Goal: Task Accomplishment & Management: Manage account settings

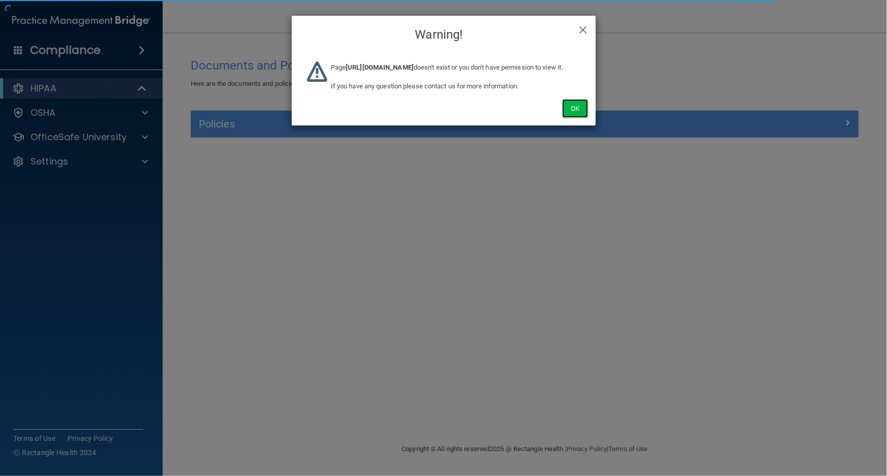
click at [582, 114] on button "Ok" at bounding box center [574, 108] width 25 height 19
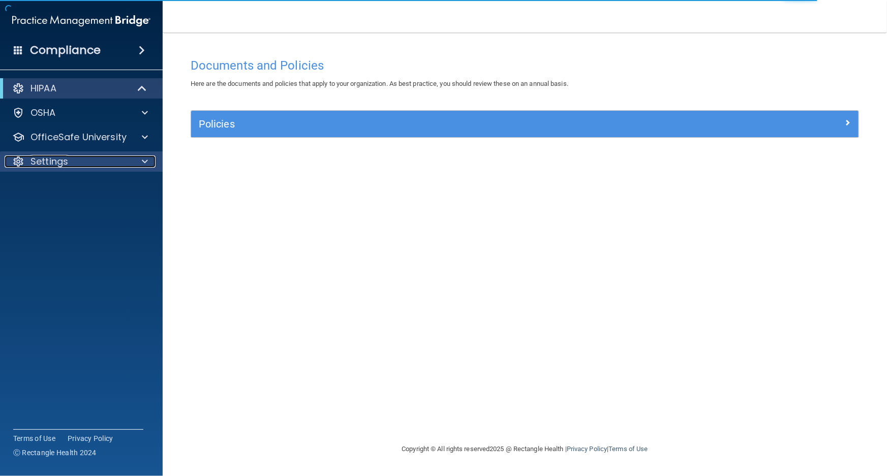
click at [105, 164] on div "Settings" at bounding box center [68, 162] width 126 height 12
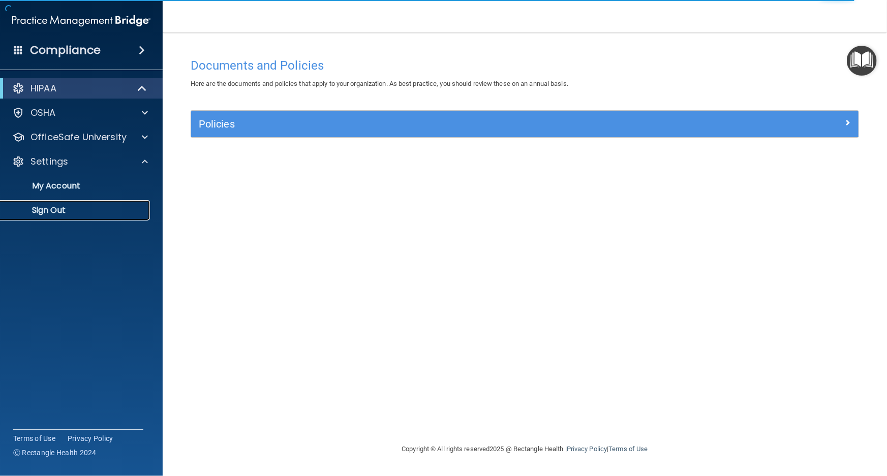
click at [95, 204] on link "Sign Out" at bounding box center [70, 210] width 160 height 20
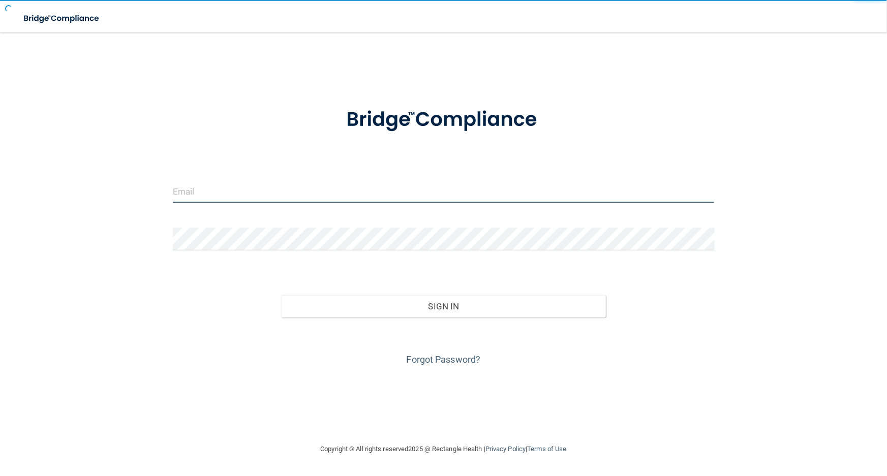
type input "[EMAIL_ADDRESS][DOMAIN_NAME]"
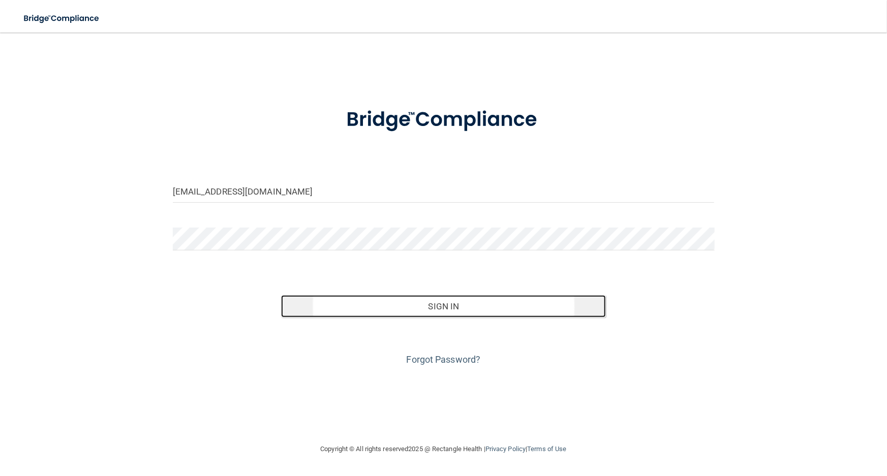
click at [402, 300] on button "Sign In" at bounding box center [443, 306] width 325 height 22
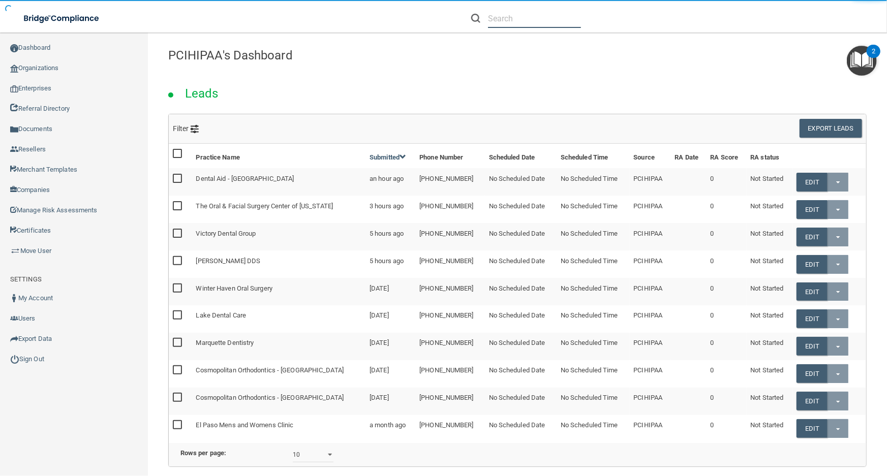
click at [502, 23] on input "text" at bounding box center [534, 18] width 93 height 19
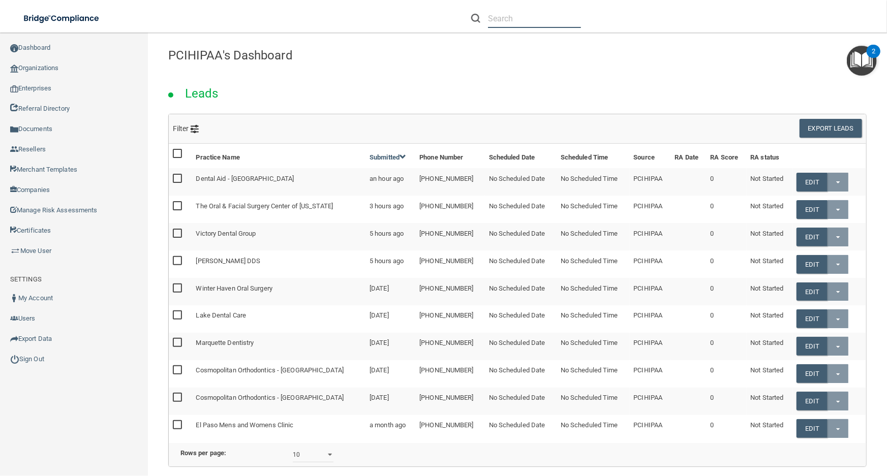
paste input "[PERSON_NAME][EMAIL_ADDRESS][PERSON_NAME][DOMAIN_NAME]"
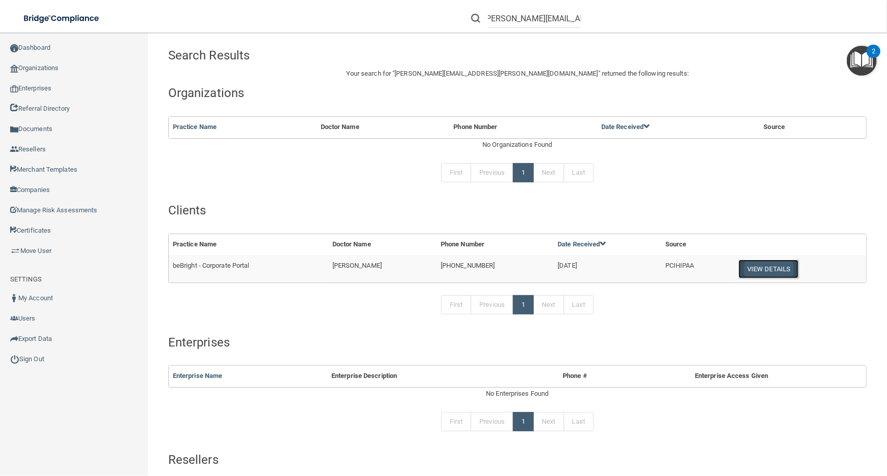
click at [748, 264] on button "View Details" at bounding box center [769, 269] width 60 height 19
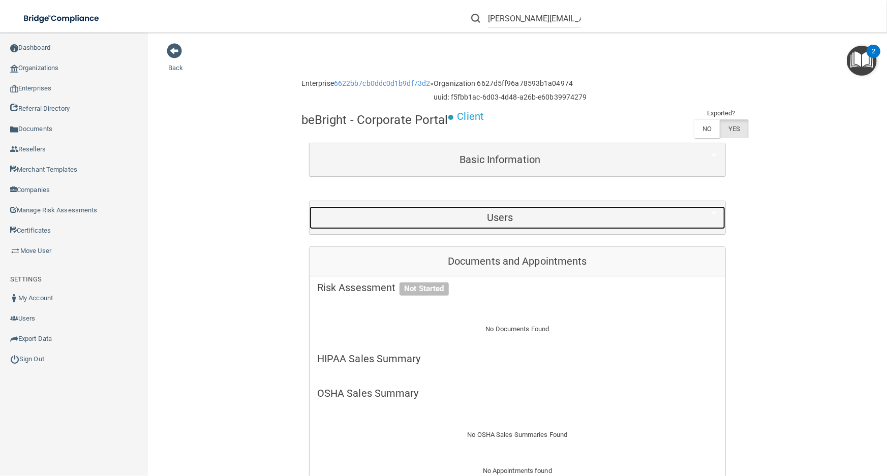
click at [544, 218] on h5 "Users" at bounding box center [500, 217] width 366 height 11
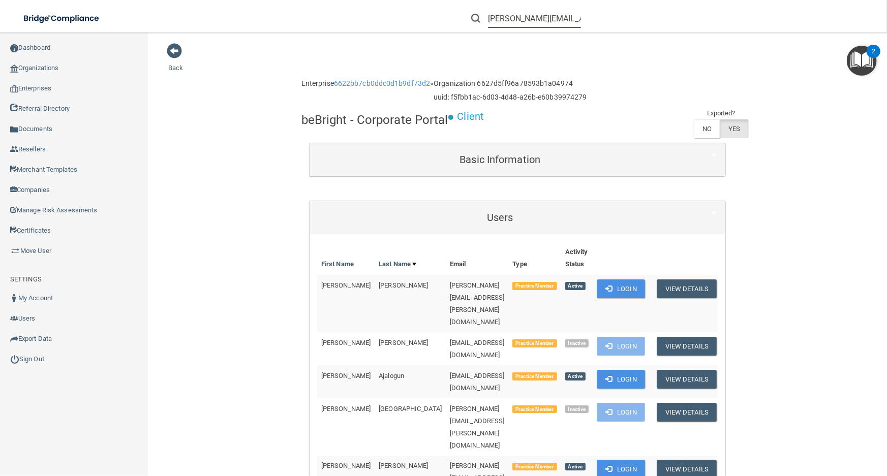
click at [493, 24] on input "[PERSON_NAME][EMAIL_ADDRESS][PERSON_NAME][DOMAIN_NAME]" at bounding box center [534, 18] width 93 height 19
paste input "[PERSON_NAME].[PERSON_NAME]@campsmile"
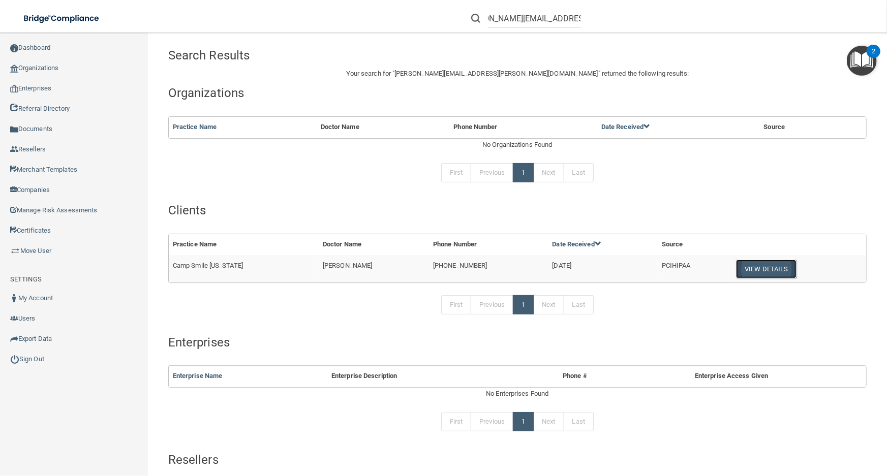
click at [740, 270] on button "View Details" at bounding box center [766, 269] width 60 height 19
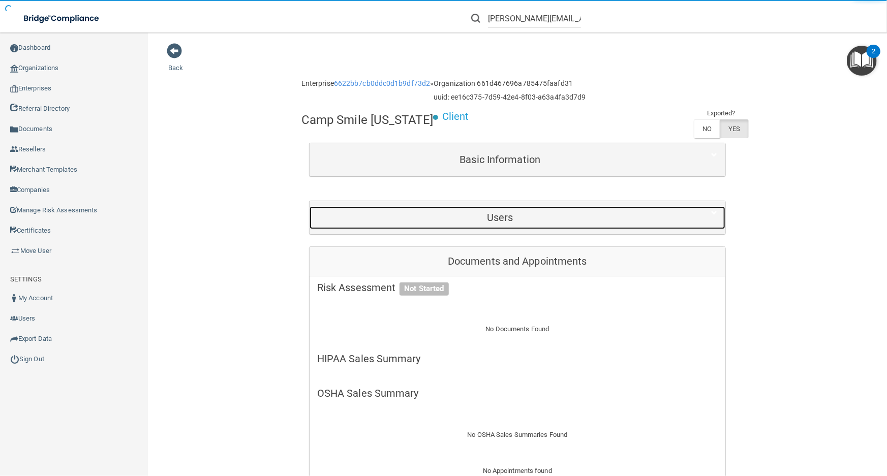
click at [532, 219] on h5 "Users" at bounding box center [500, 217] width 366 height 11
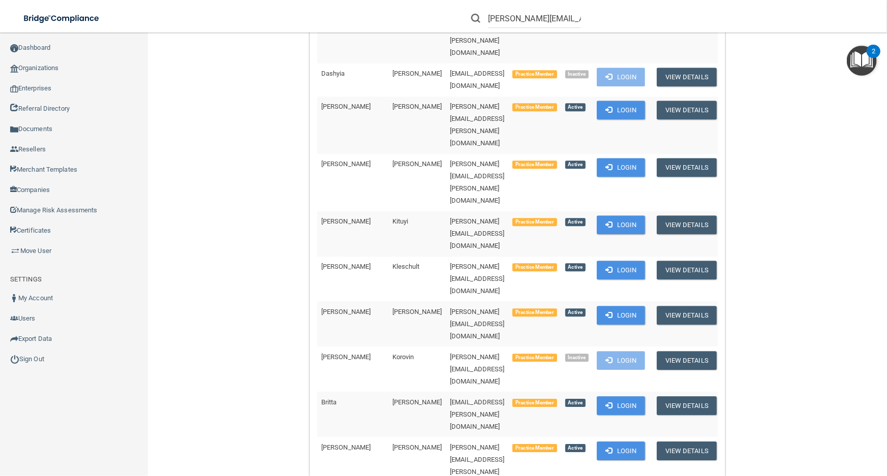
scroll to position [1571, 0]
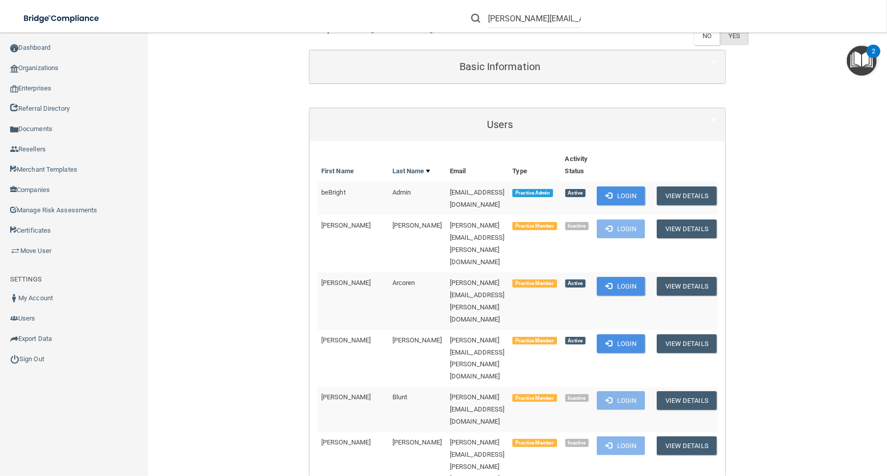
scroll to position [92, 0]
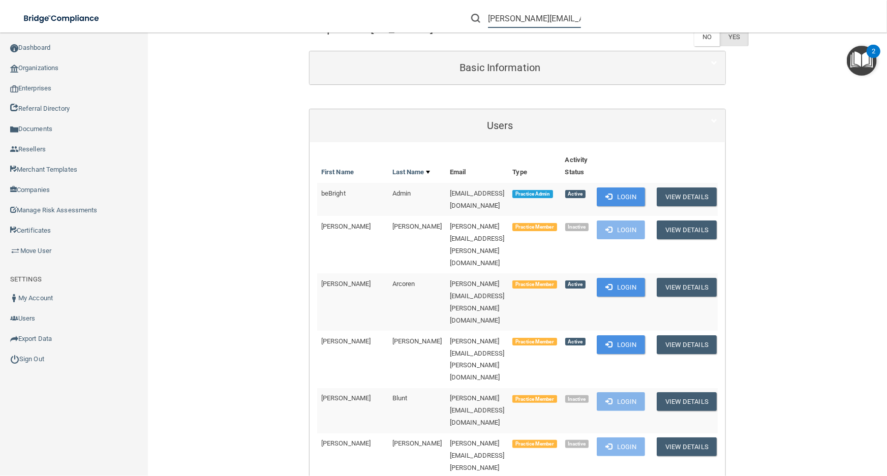
click at [513, 15] on input "[PERSON_NAME][EMAIL_ADDRESS][PERSON_NAME][DOMAIN_NAME]" at bounding box center [534, 18] width 93 height 19
paste input "lzhu@mosaicdentalcollectiv"
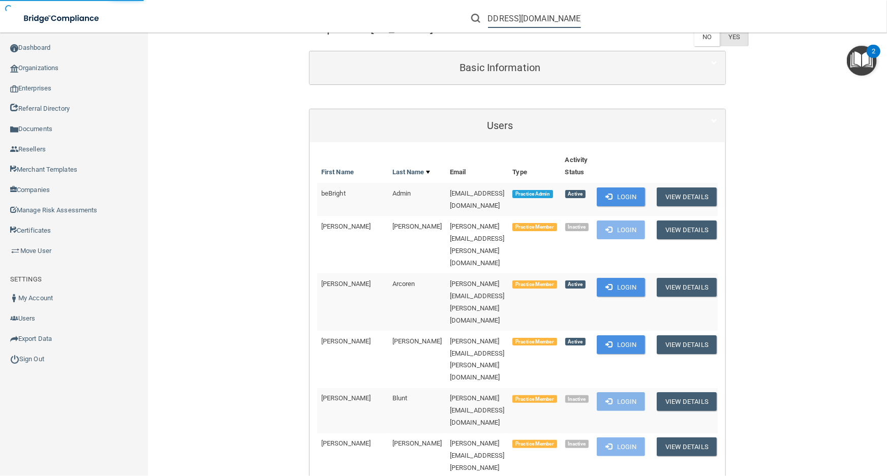
type input "[EMAIL_ADDRESS][DOMAIN_NAME]"
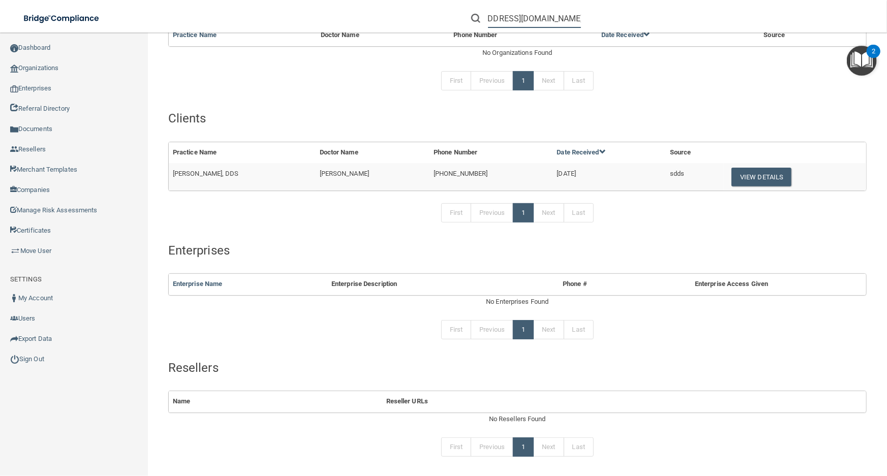
scroll to position [0, 0]
click at [756, 173] on button "View Details" at bounding box center [762, 177] width 60 height 19
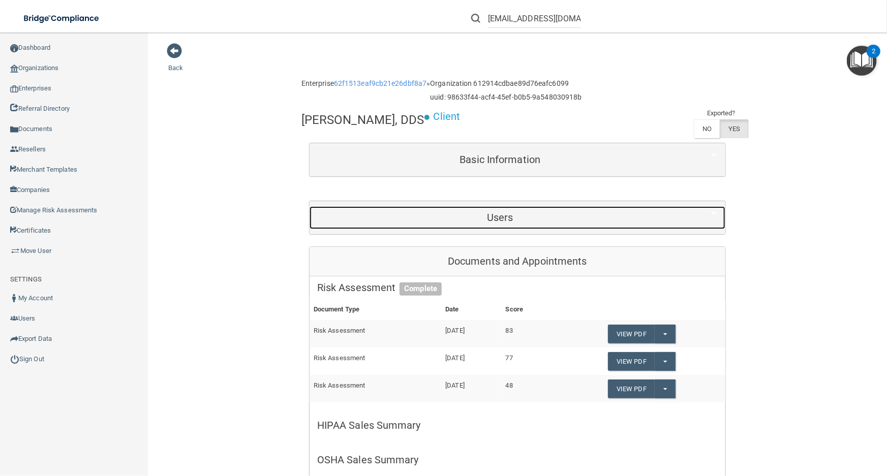
click at [501, 213] on h5 "Users" at bounding box center [500, 217] width 366 height 11
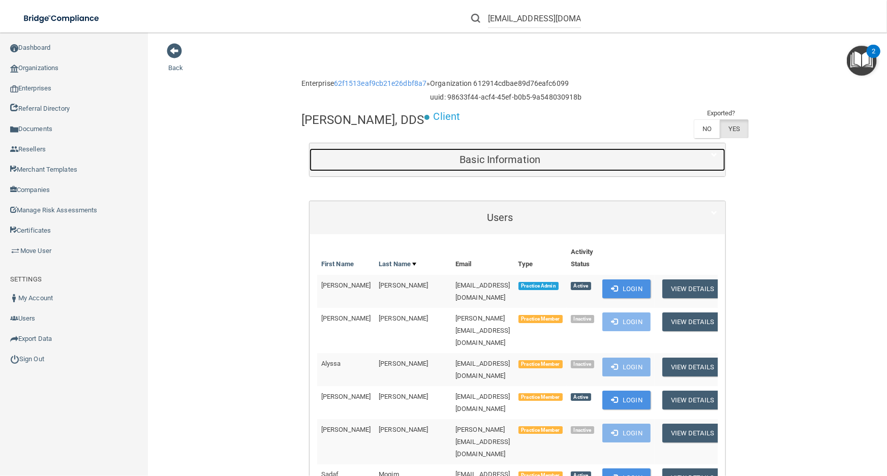
click at [493, 151] on div "Basic Information" at bounding box center [500, 159] width 381 height 23
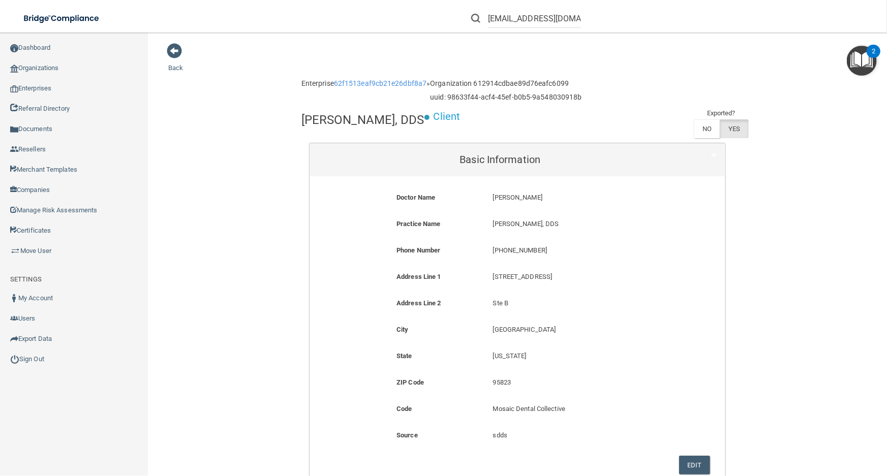
click at [507, 256] on p "[PHONE_NUMBER]" at bounding box center [581, 251] width 177 height 12
copy form "[PHONE_NUMBER]"
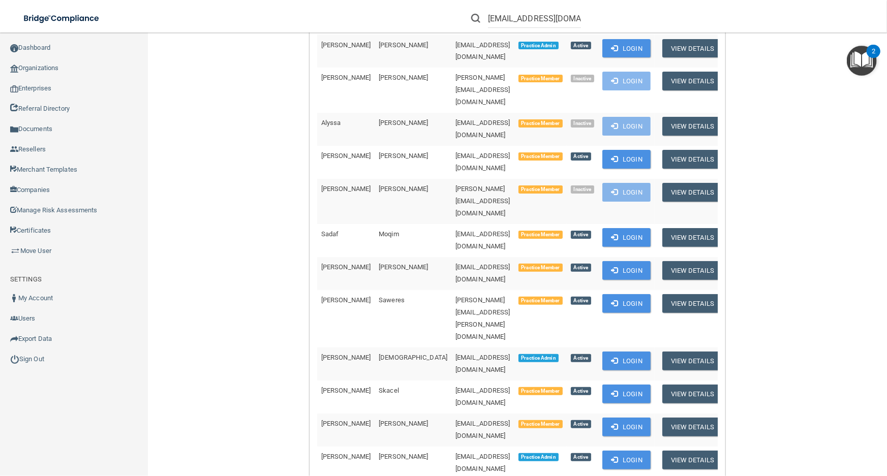
scroll to position [786, 0]
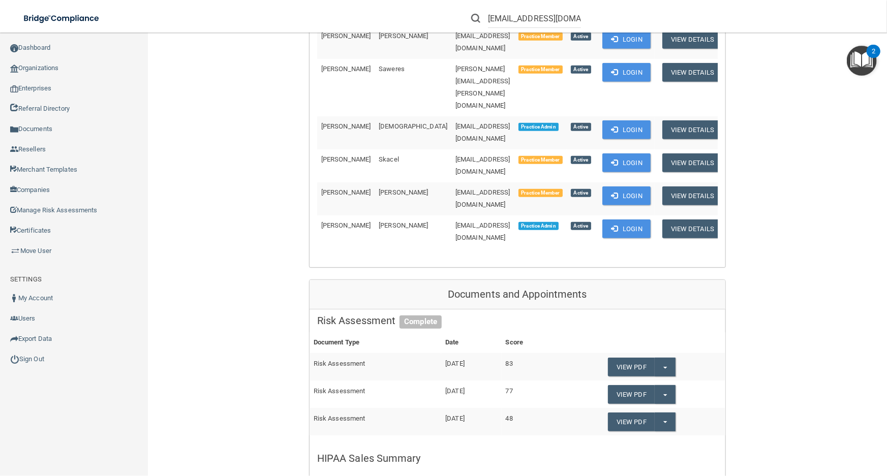
click at [371, 142] on div "First Name Last Name Email Type Activity Status [PERSON_NAME] [EMAIL_ADDRESS][D…" at bounding box center [517, 15] width 401 height 490
click at [375, 216] on td "[PERSON_NAME]" at bounding box center [413, 232] width 77 height 33
click at [185, 166] on div "Back Enterprise 62f1513eaf9cb21e26dbf8a7 » Organization 612914cdbae89d76eafc609…" at bounding box center [517, 221] width 699 height 1929
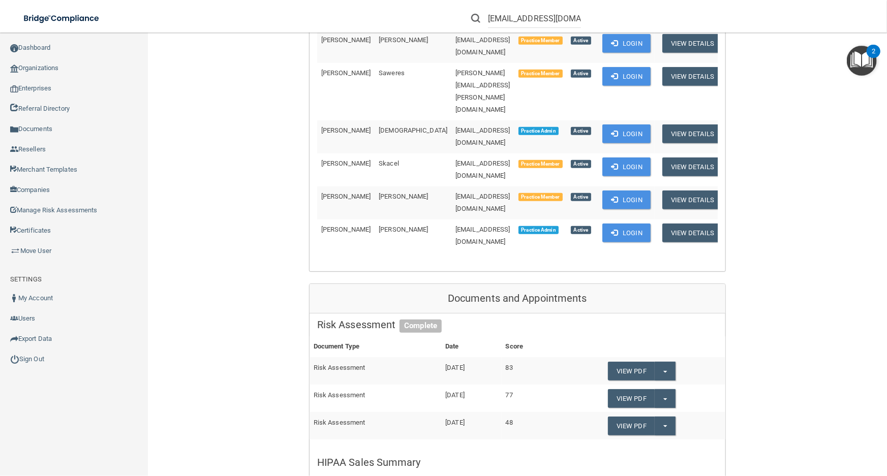
scroll to position [693, 0]
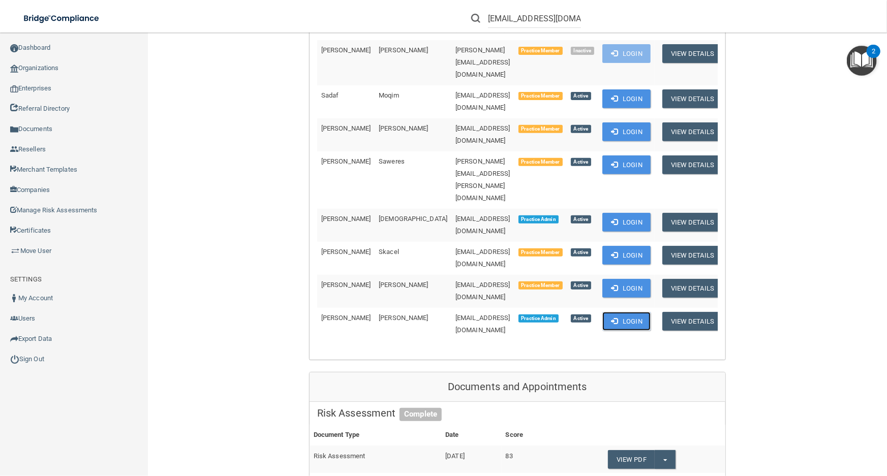
click at [611, 318] on span at bounding box center [614, 321] width 7 height 7
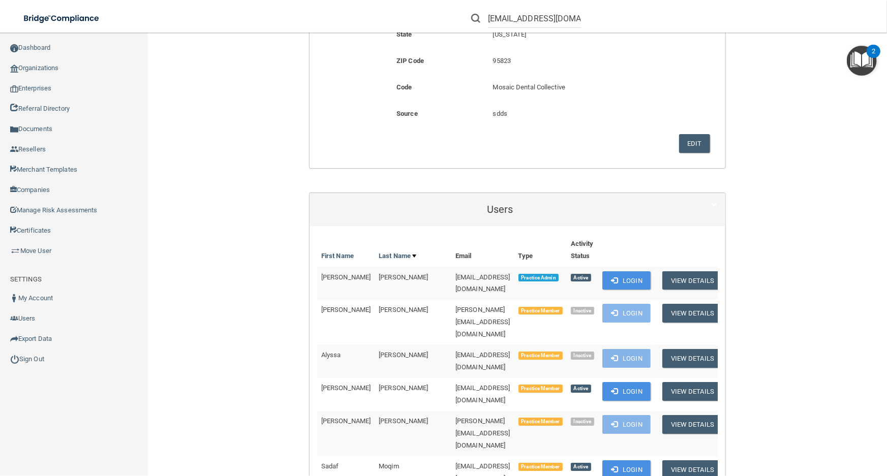
scroll to position [323, 0]
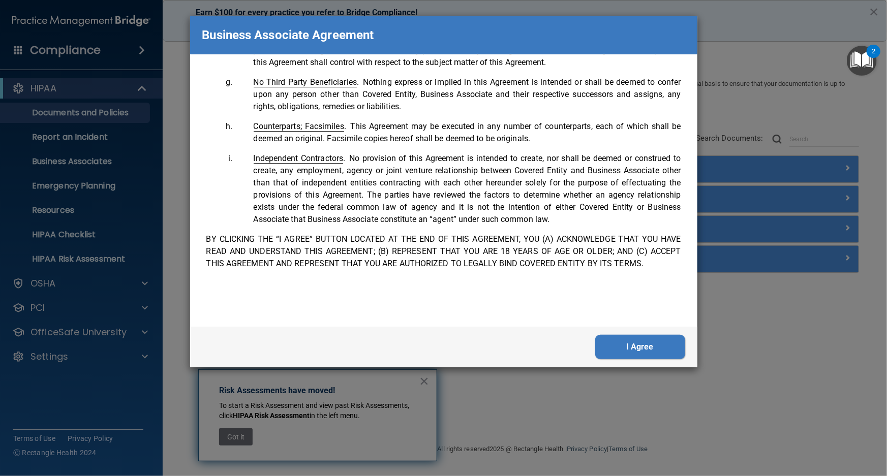
scroll to position [2062, 0]
click at [672, 352] on button "I Agree" at bounding box center [640, 347] width 90 height 24
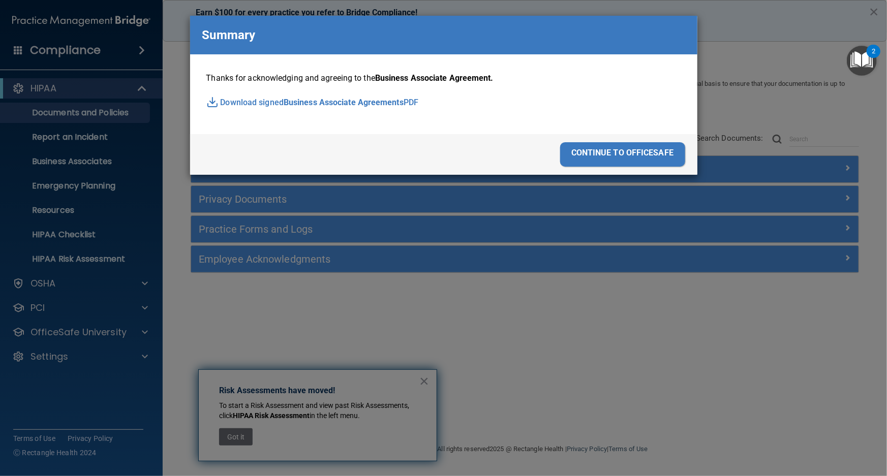
click at [632, 143] on div "continue to officesafe" at bounding box center [622, 154] width 125 height 24
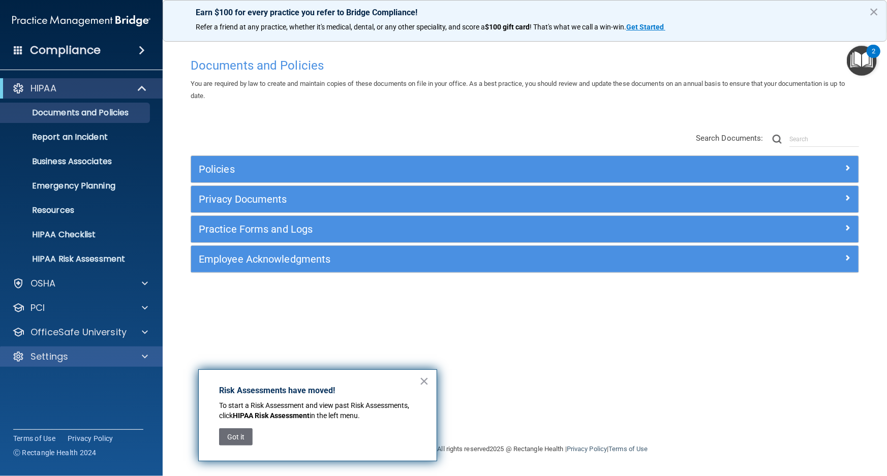
click at [80, 364] on div "Settings" at bounding box center [81, 357] width 163 height 20
click at [88, 362] on div "Settings" at bounding box center [68, 357] width 126 height 12
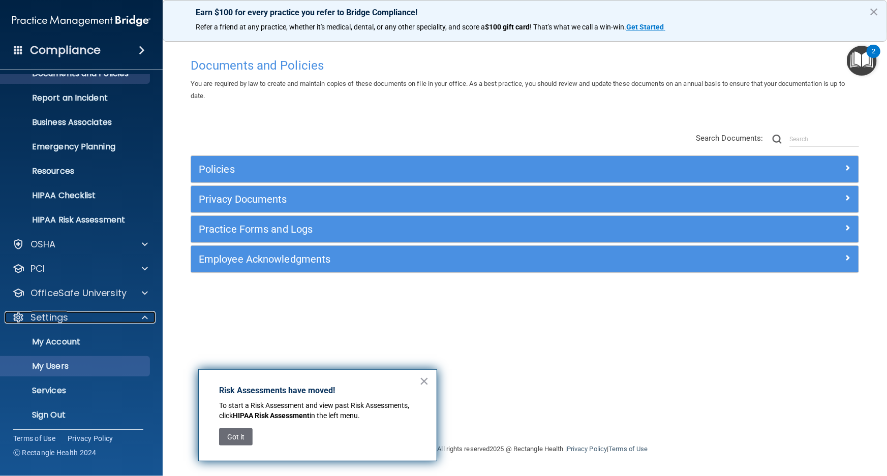
scroll to position [41, 0]
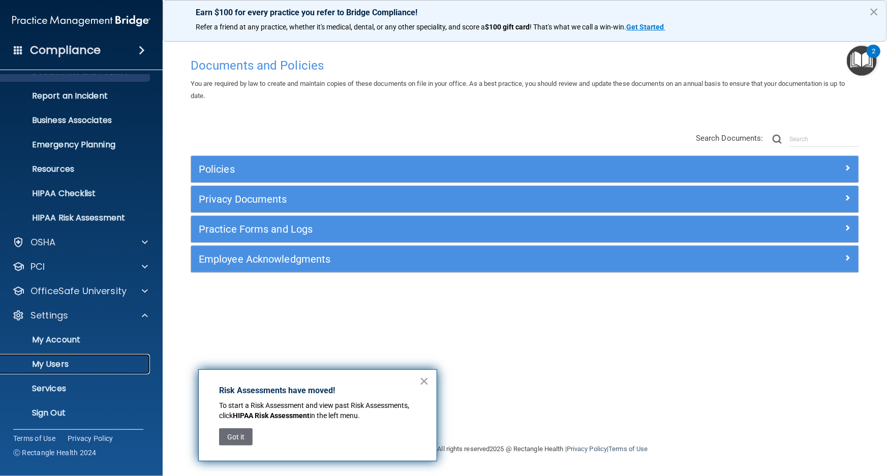
click at [89, 363] on p "My Users" at bounding box center [76, 365] width 139 height 10
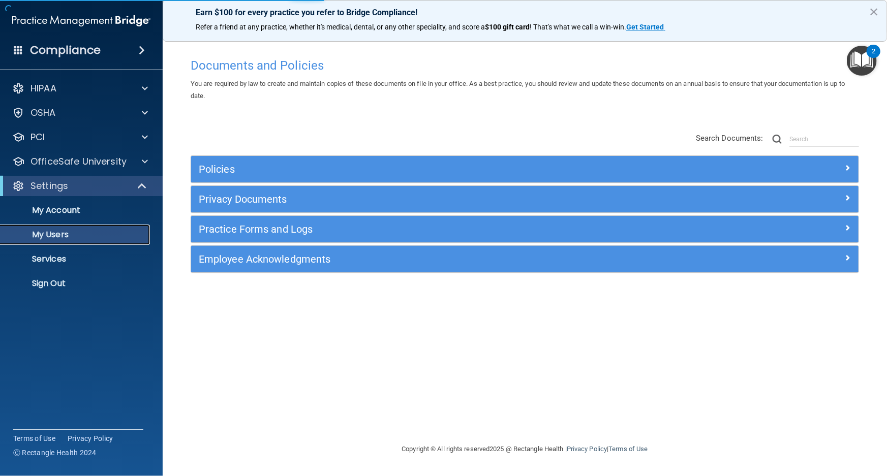
select select "20"
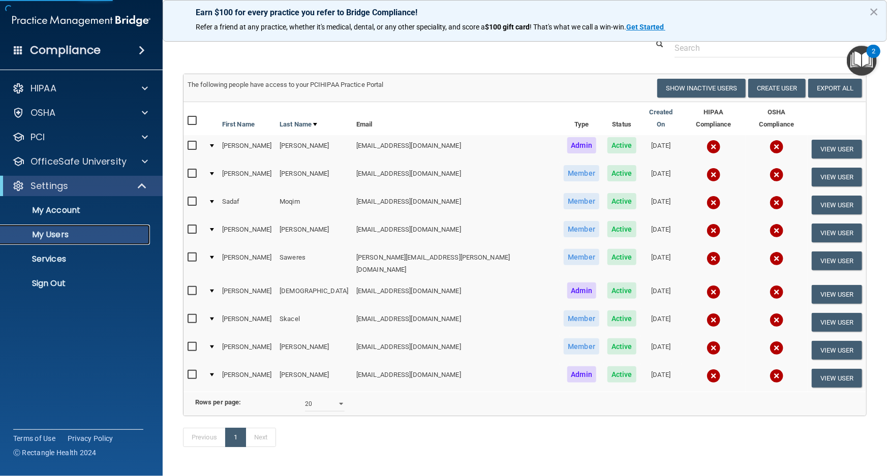
scroll to position [53, 0]
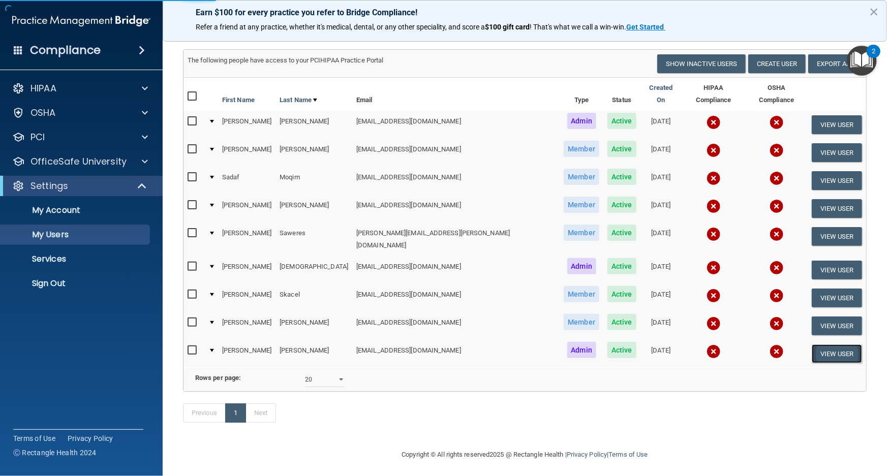
click at [814, 345] on button "View User" at bounding box center [837, 354] width 50 height 19
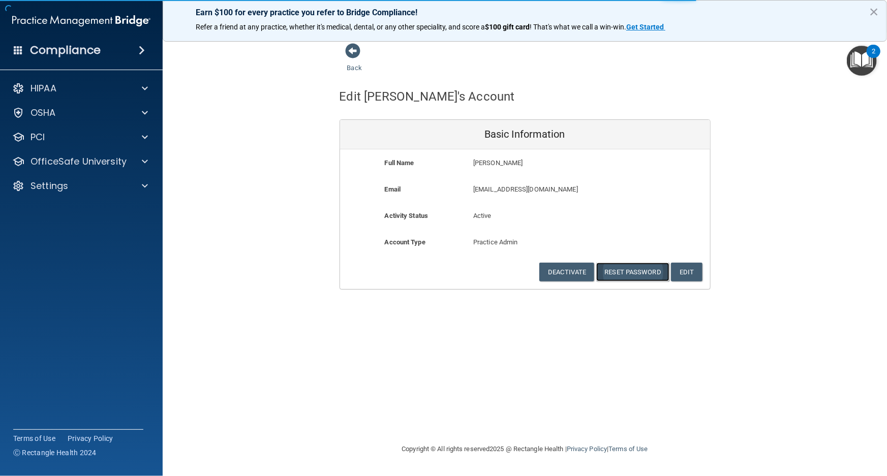
click at [630, 277] on button "Reset Password" at bounding box center [633, 272] width 73 height 19
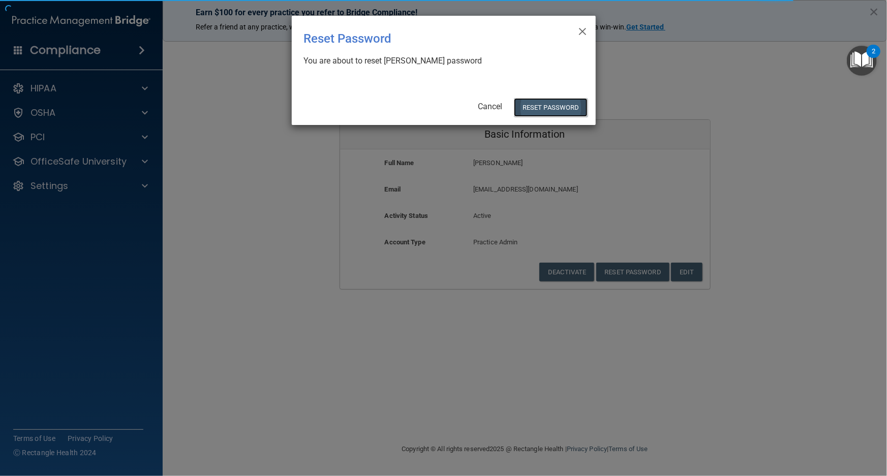
click at [559, 103] on button "Reset Password" at bounding box center [550, 107] width 73 height 19
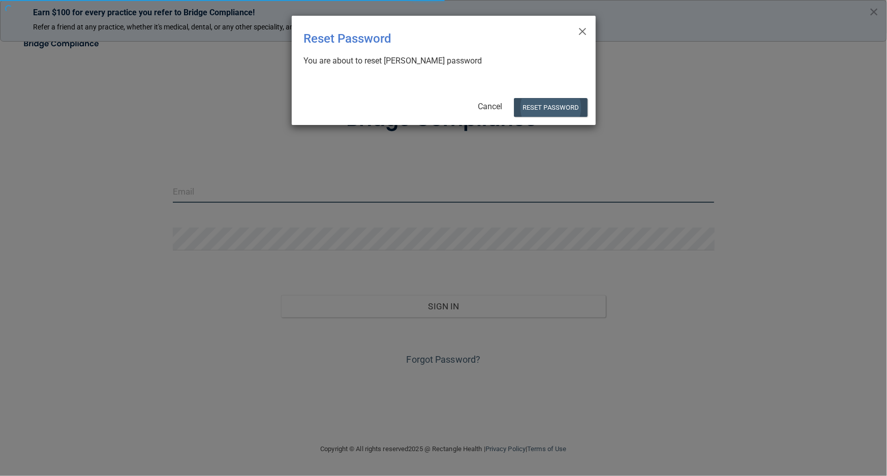
type input "[EMAIL_ADDRESS][DOMAIN_NAME]"
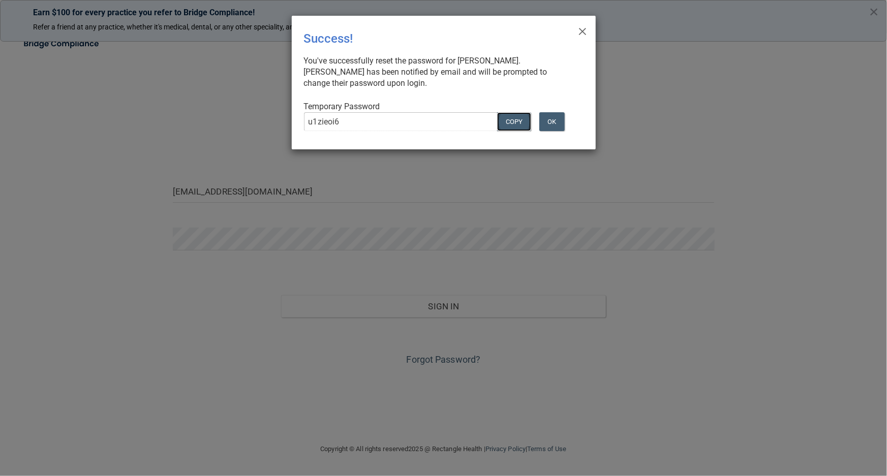
click at [511, 118] on button "COPY" at bounding box center [514, 121] width 34 height 19
click at [511, 118] on button "Copy" at bounding box center [514, 121] width 34 height 19
click at [491, 295] on div "× Close Success! You've successfully reset the password for Linda Zhu. Linda ha…" at bounding box center [443, 238] width 887 height 476
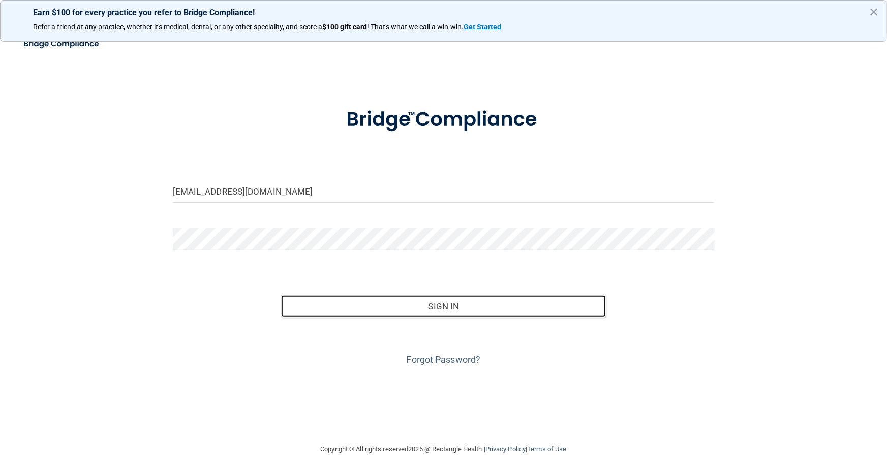
click at [489, 302] on button "Sign In" at bounding box center [443, 306] width 325 height 22
click at [321, 316] on button "Sign In" at bounding box center [443, 306] width 325 height 22
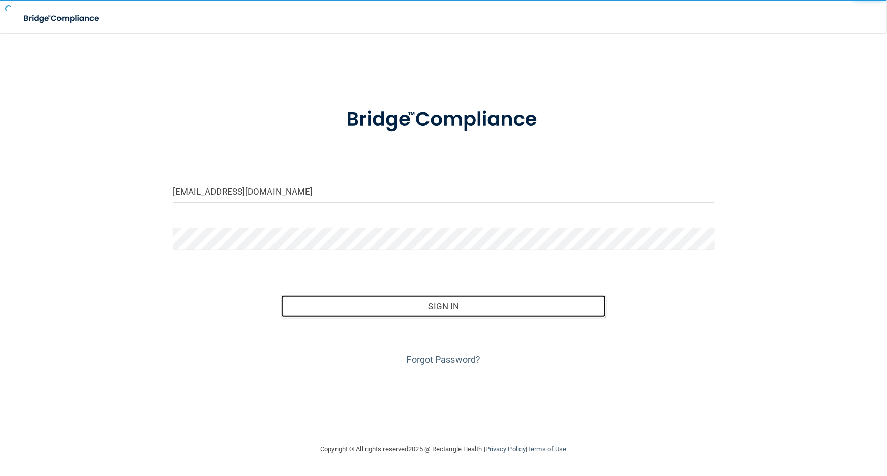
click at [321, 316] on button "Sign In" at bounding box center [443, 306] width 325 height 22
